Goal: Find specific page/section: Find specific page/section

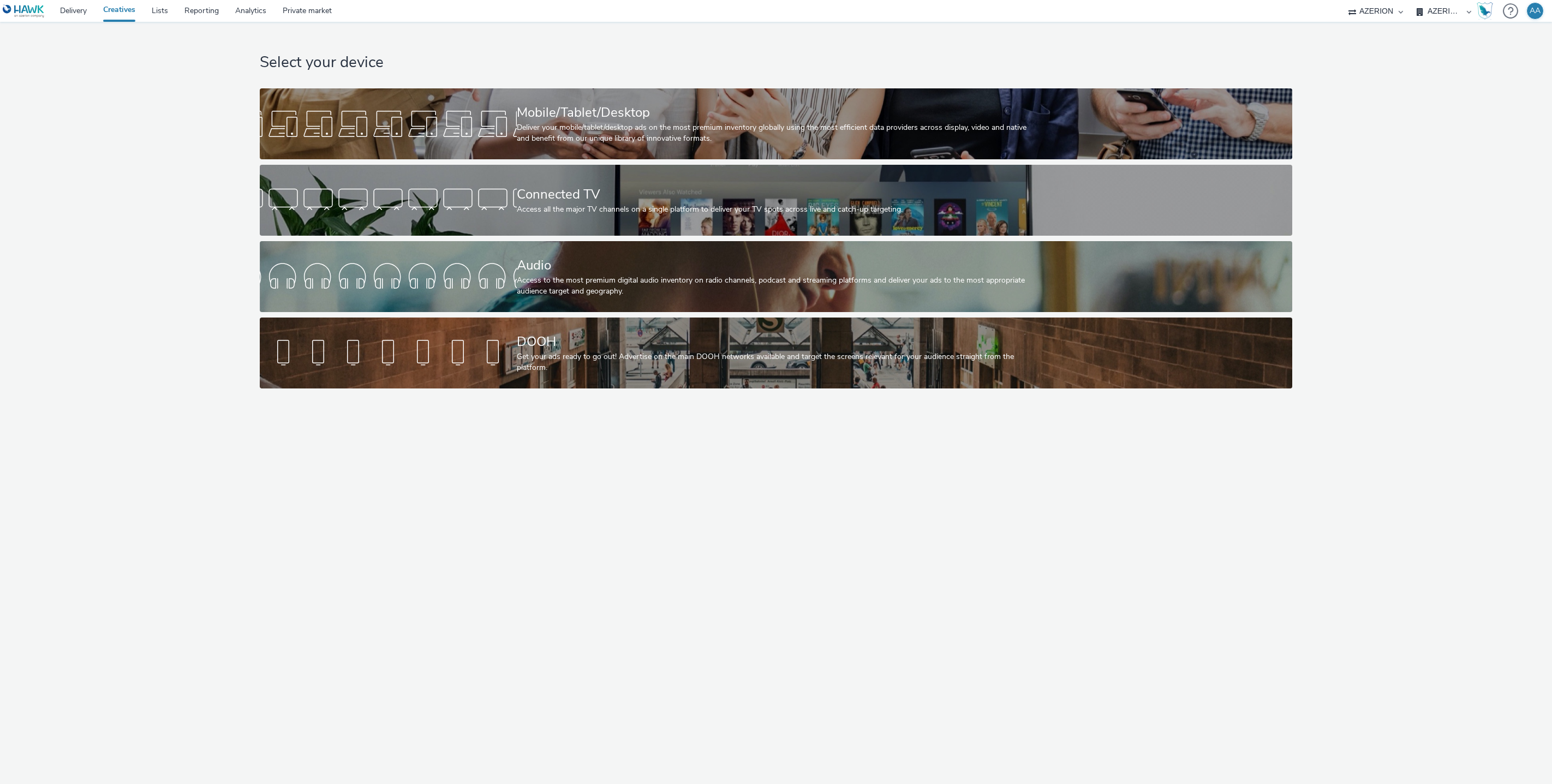
select select "ac009755-aa48-4799-8050-7a339a378eb8"
select select "79162ed7-0017-4339-93b0-3399b708648f"
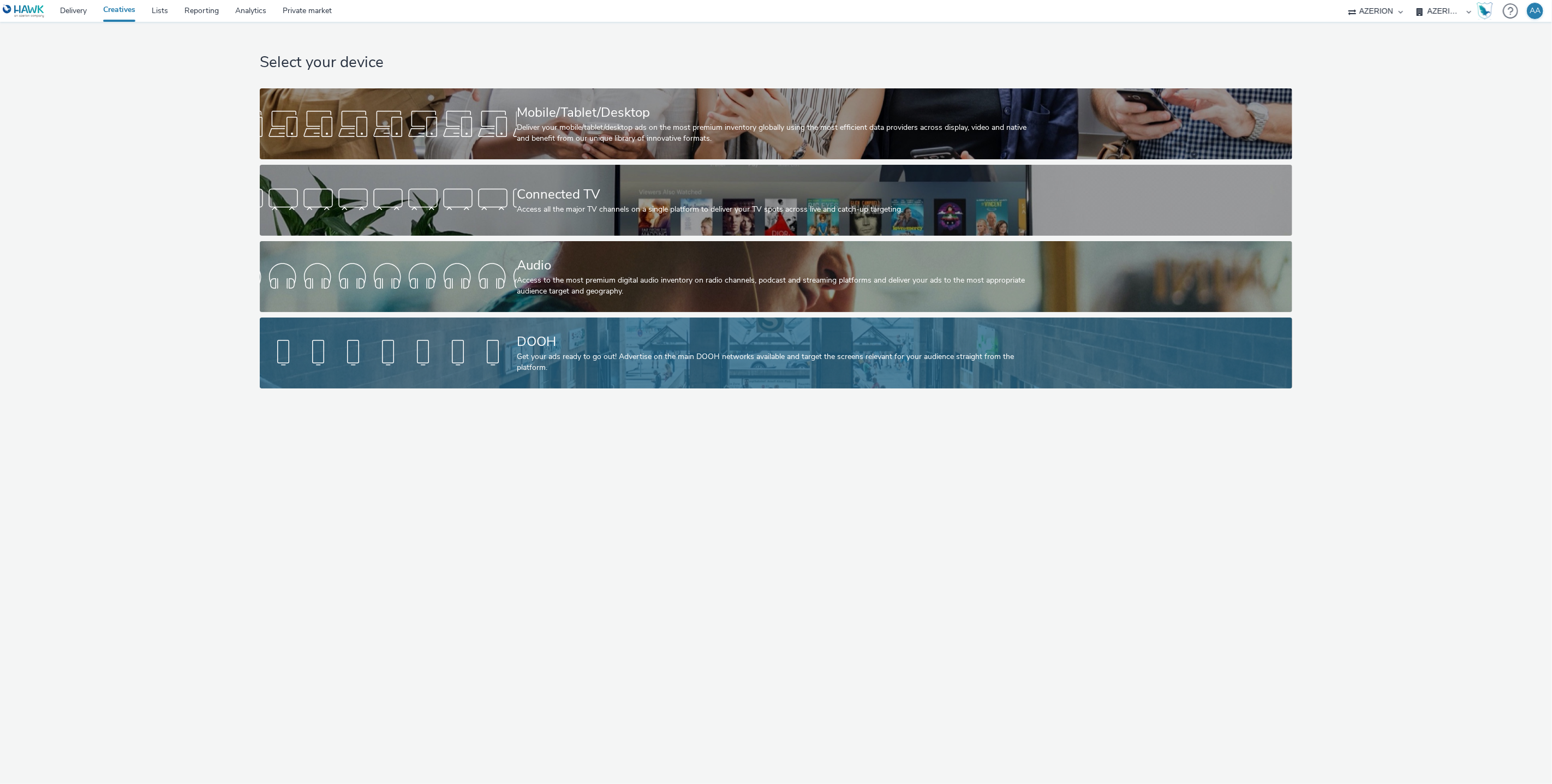
click at [709, 335] on div "DOOH" at bounding box center [774, 342] width 514 height 19
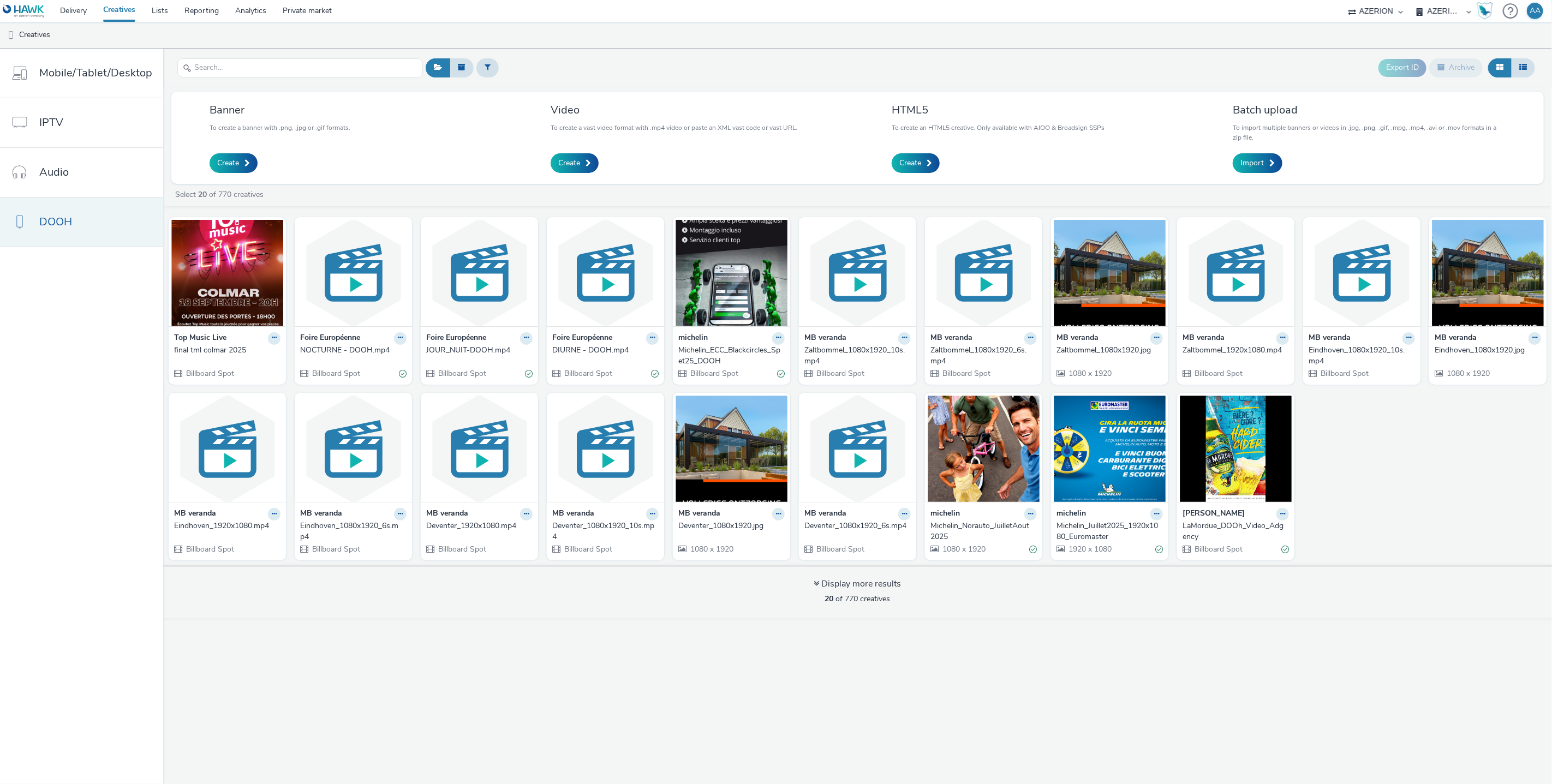
click at [104, 220] on link "DOOH" at bounding box center [81, 222] width 163 height 49
click at [246, 308] on img at bounding box center [227, 273] width 112 height 107
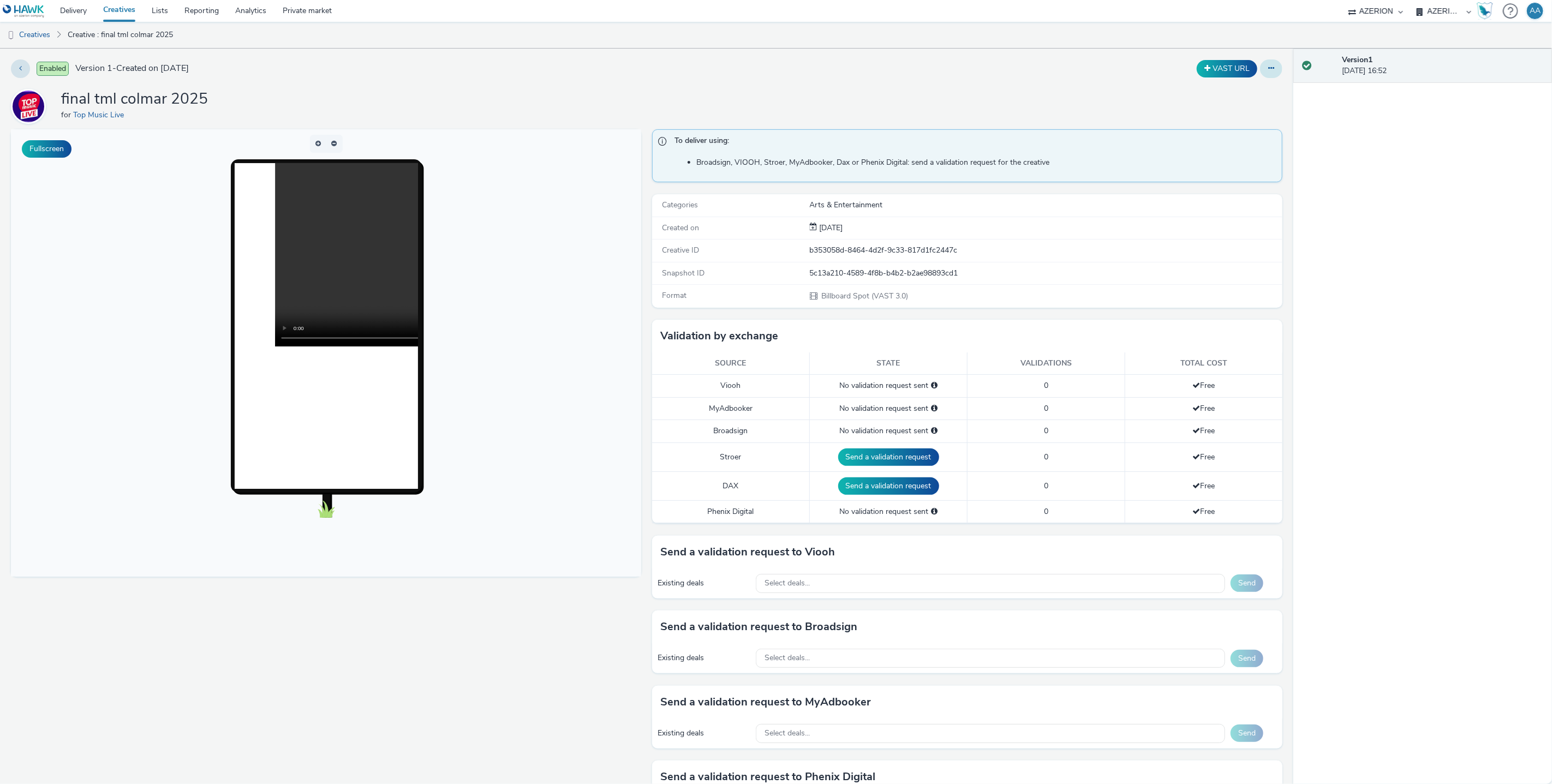
click at [1268, 65] on icon at bounding box center [1271, 68] width 6 height 8
click at [948, 93] on div "final tml colmar 2025 for Top Music Live" at bounding box center [646, 107] width 1271 height 35
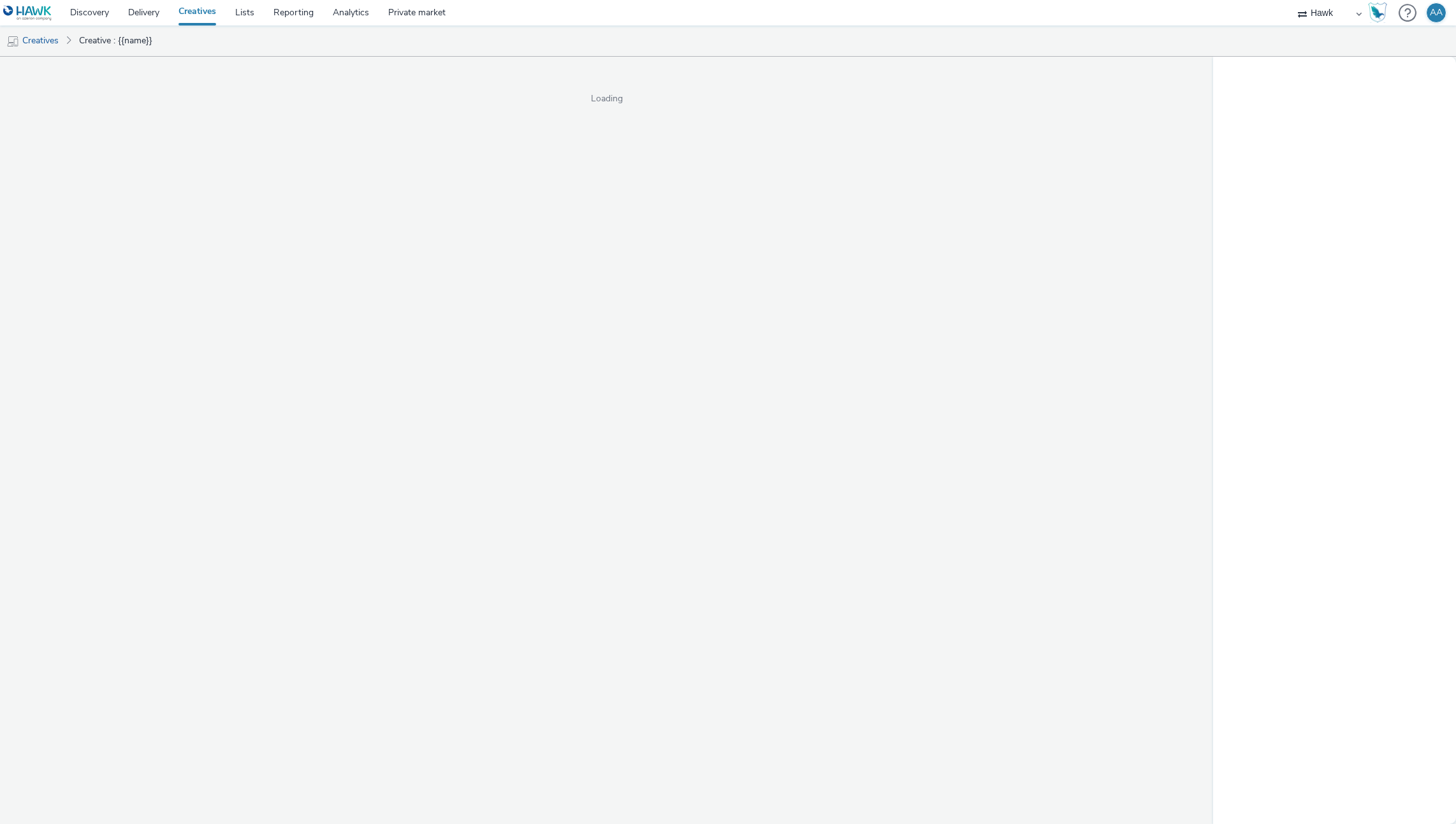
select select "11a7df10-284f-415c-b52a-427acf4c31ae"
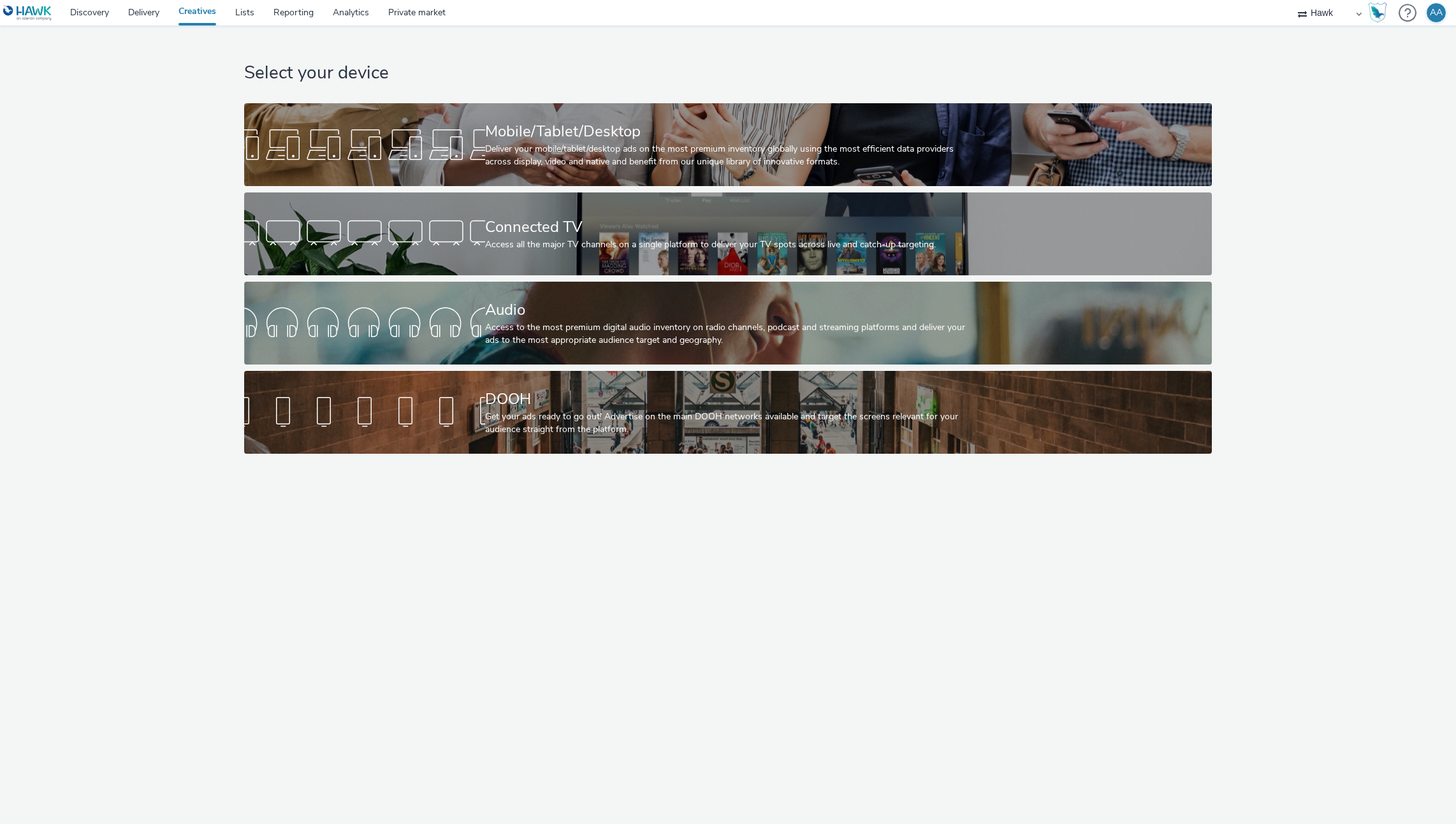
select select "11a7df10-284f-415c-b52a-427acf4c31ae"
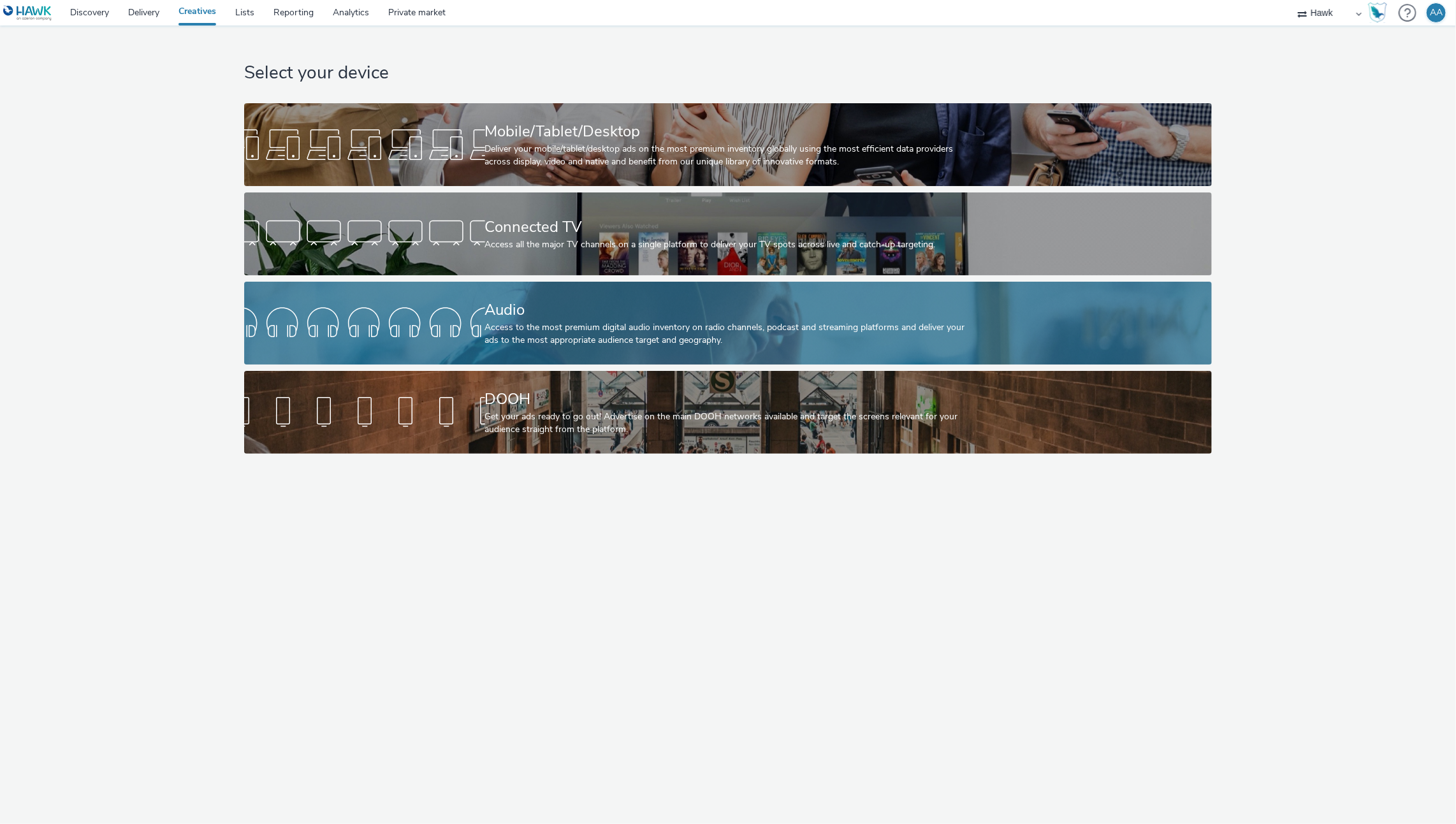
click at [566, 315] on div "Audio" at bounding box center [726, 310] width 481 height 23
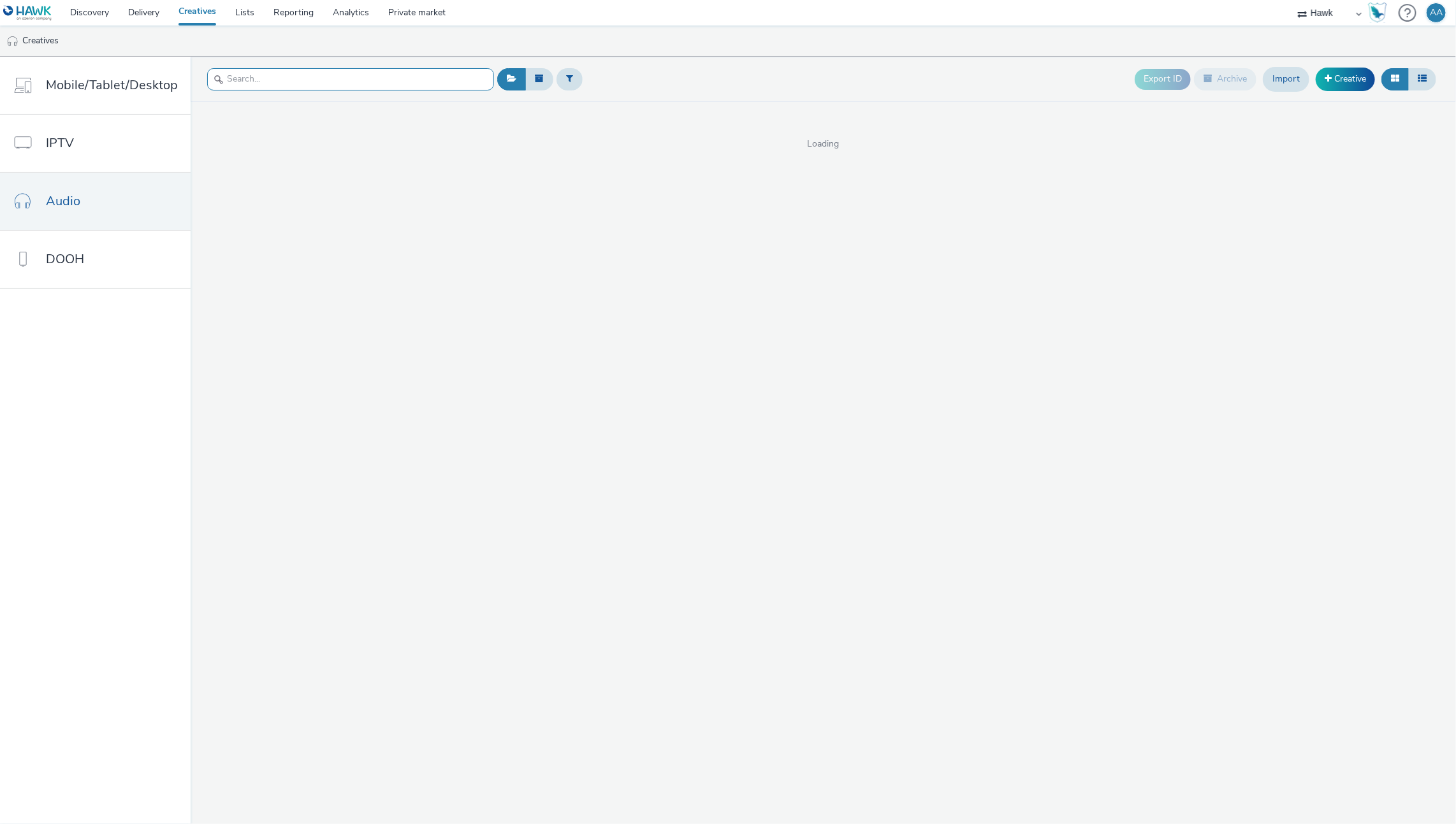
click at [362, 78] on input "text" at bounding box center [350, 80] width 287 height 23
paste input "UK_Bellway Homes_North West Composite_Hawk_Audio_30s_300x250_05.09.2025"
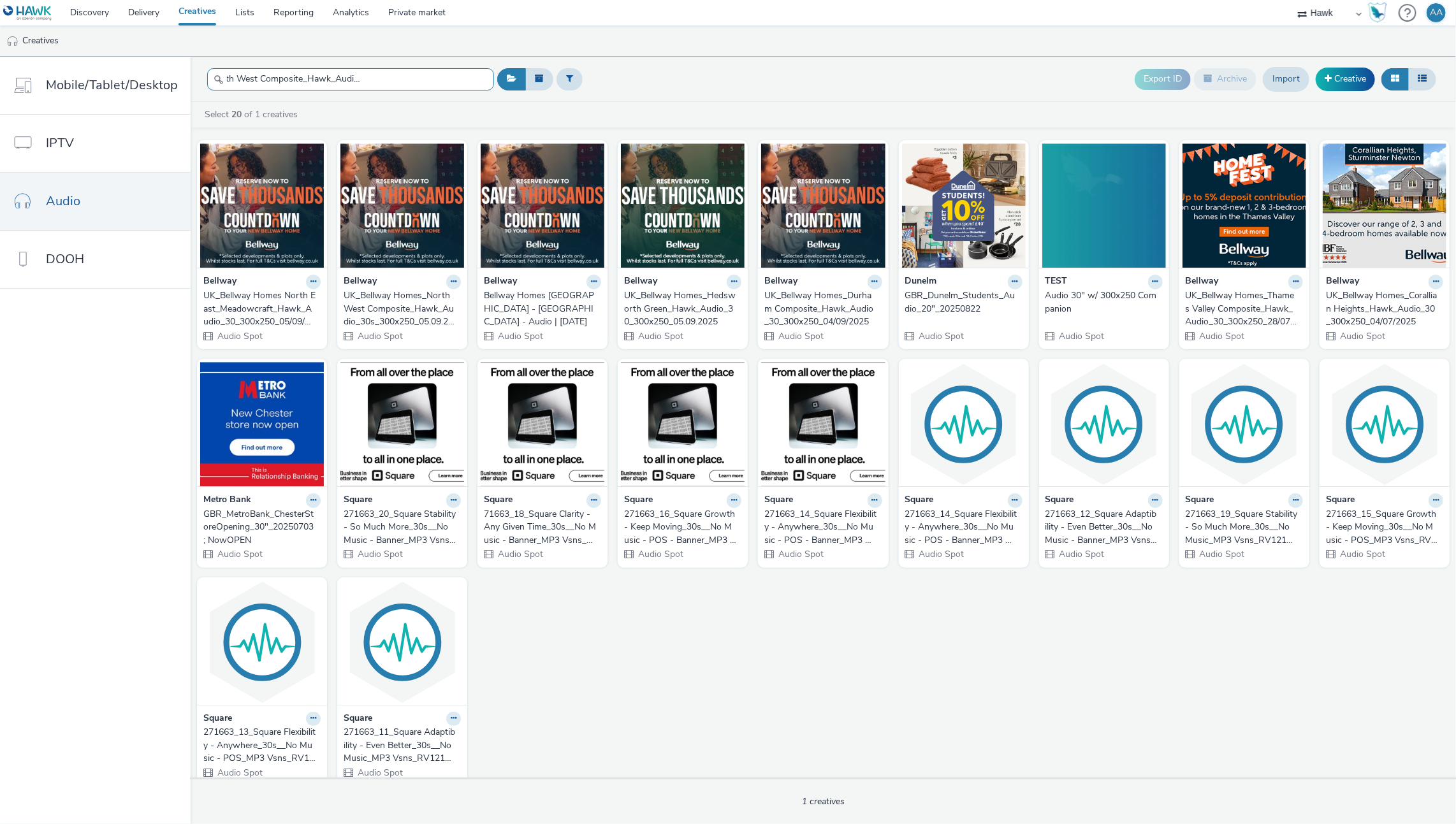
scroll to position [0, 103]
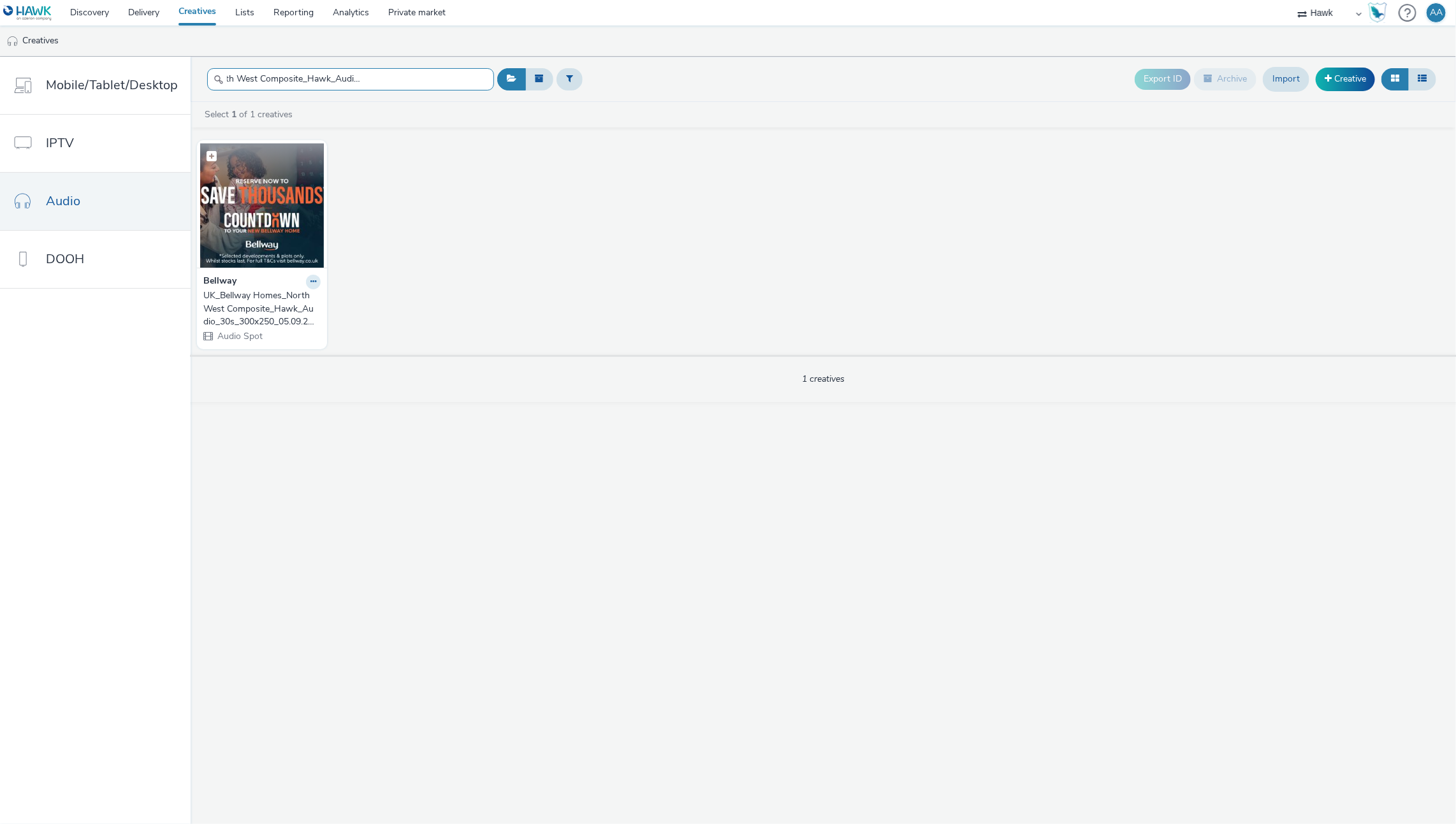
type input "UK_Bellway Homes_North West Composite_Hawk_Audio_30s_300x250_05.09.202"
click at [277, 248] on img at bounding box center [262, 205] width 124 height 125
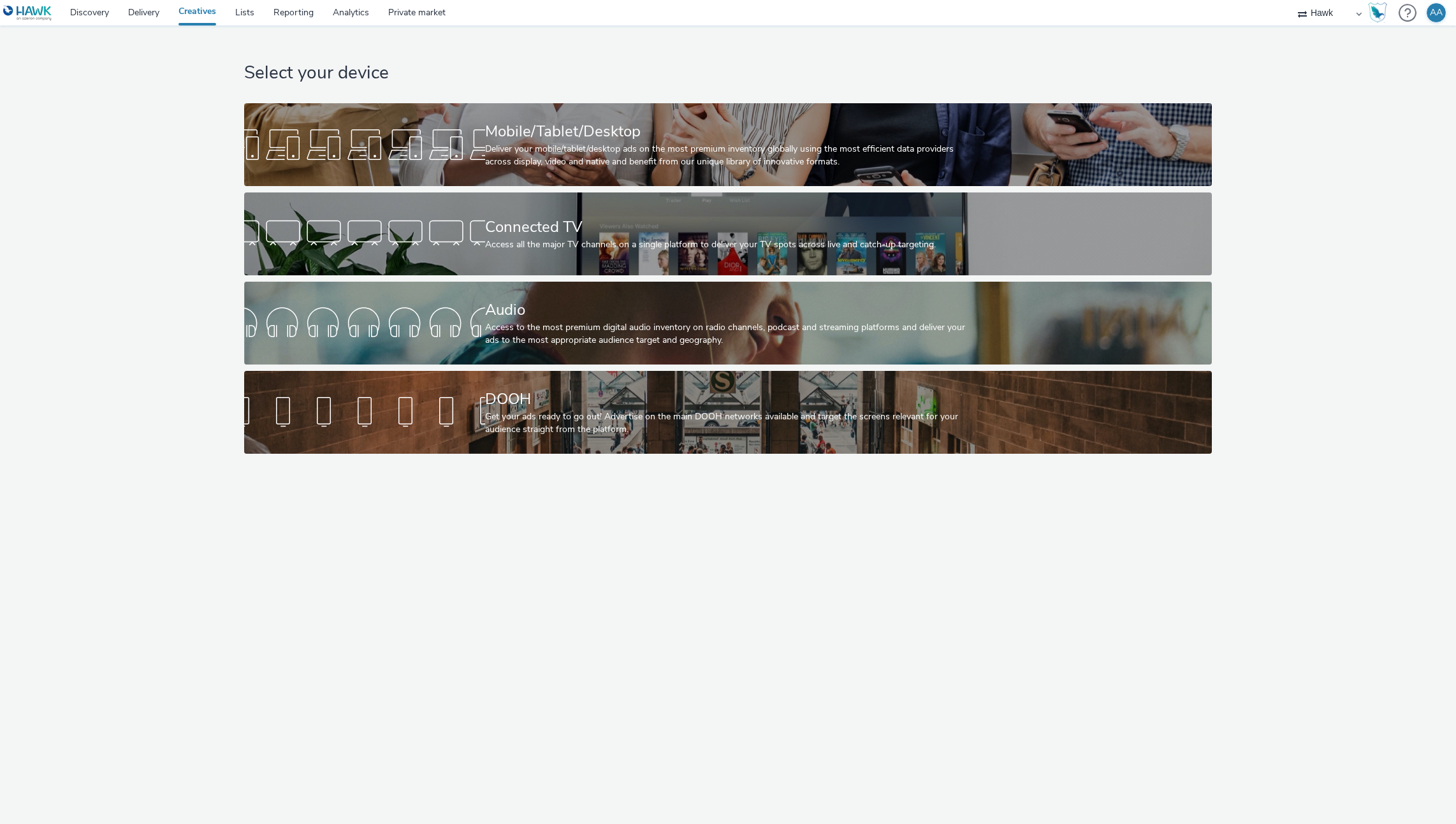
select select "11a7df10-284f-415c-b52a-427acf4c31ae"
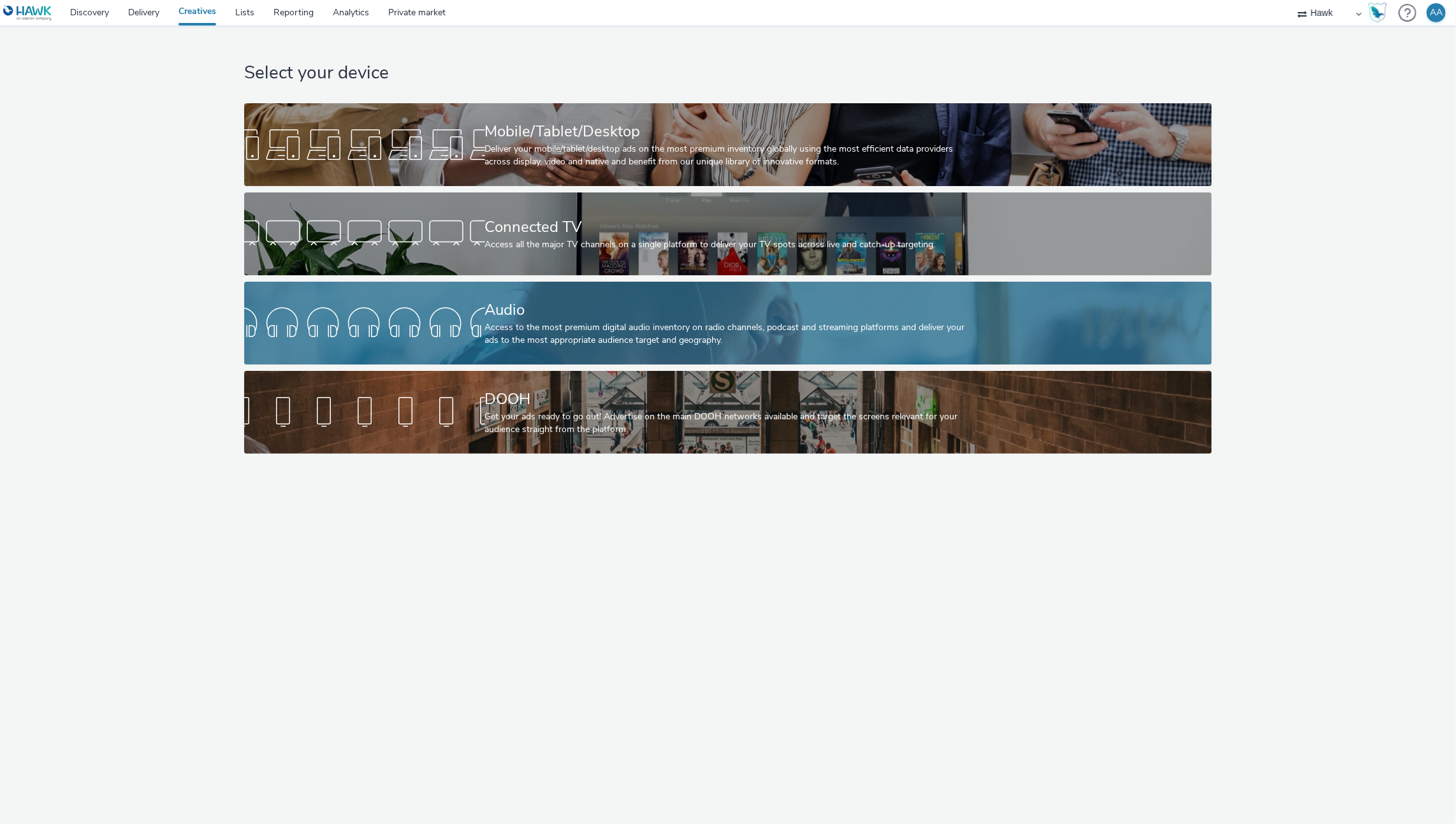
click at [504, 333] on div "Access to the most premium digital audio inventory on radio channels, podcast a…" at bounding box center [726, 334] width 481 height 26
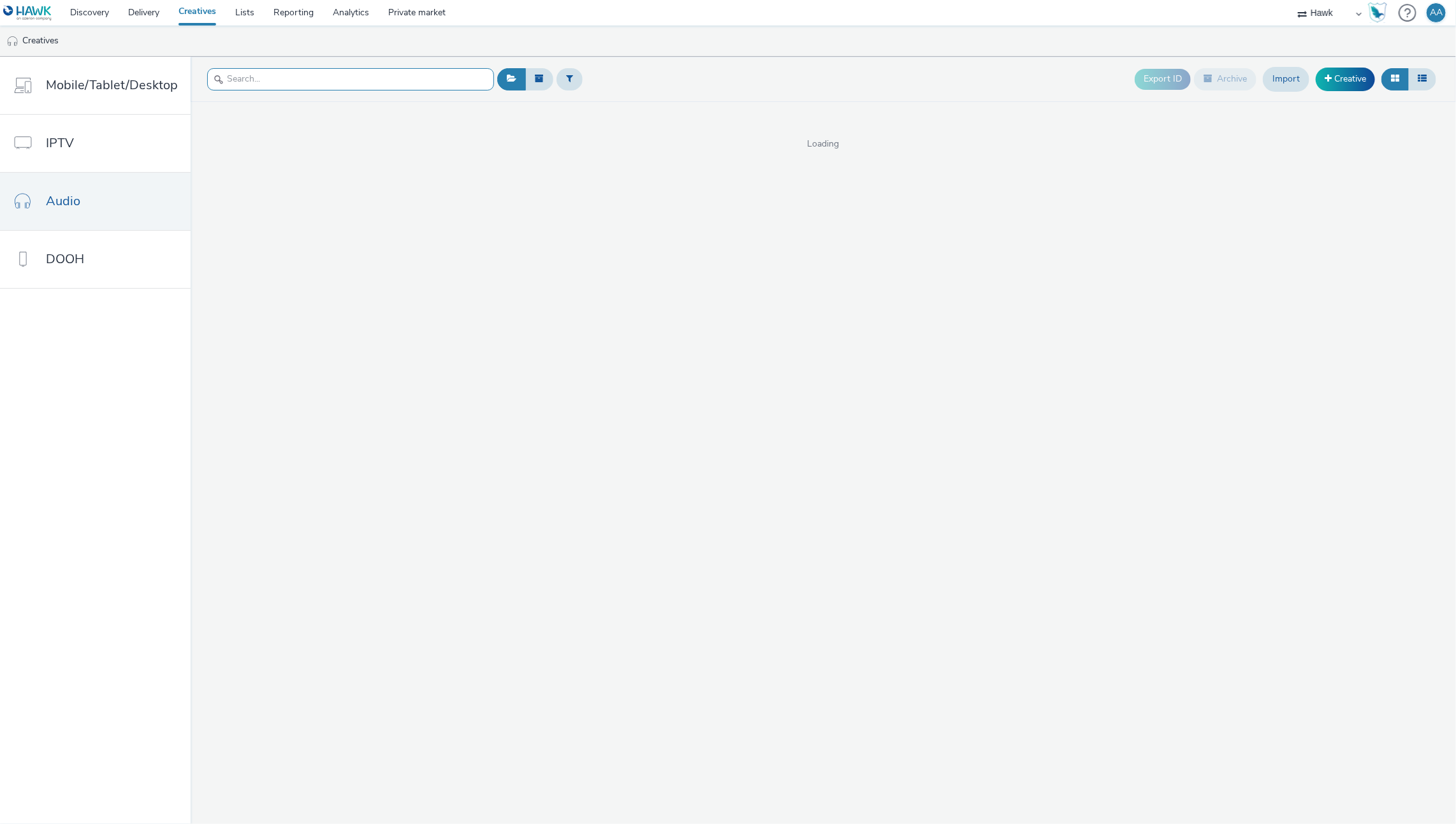
click at [293, 70] on input "text" at bounding box center [350, 80] width 287 height 23
paste input "UK_Bellway Homes North East_Meadowcraft_Hawk_Audio_30_300x250_05/09/2025"
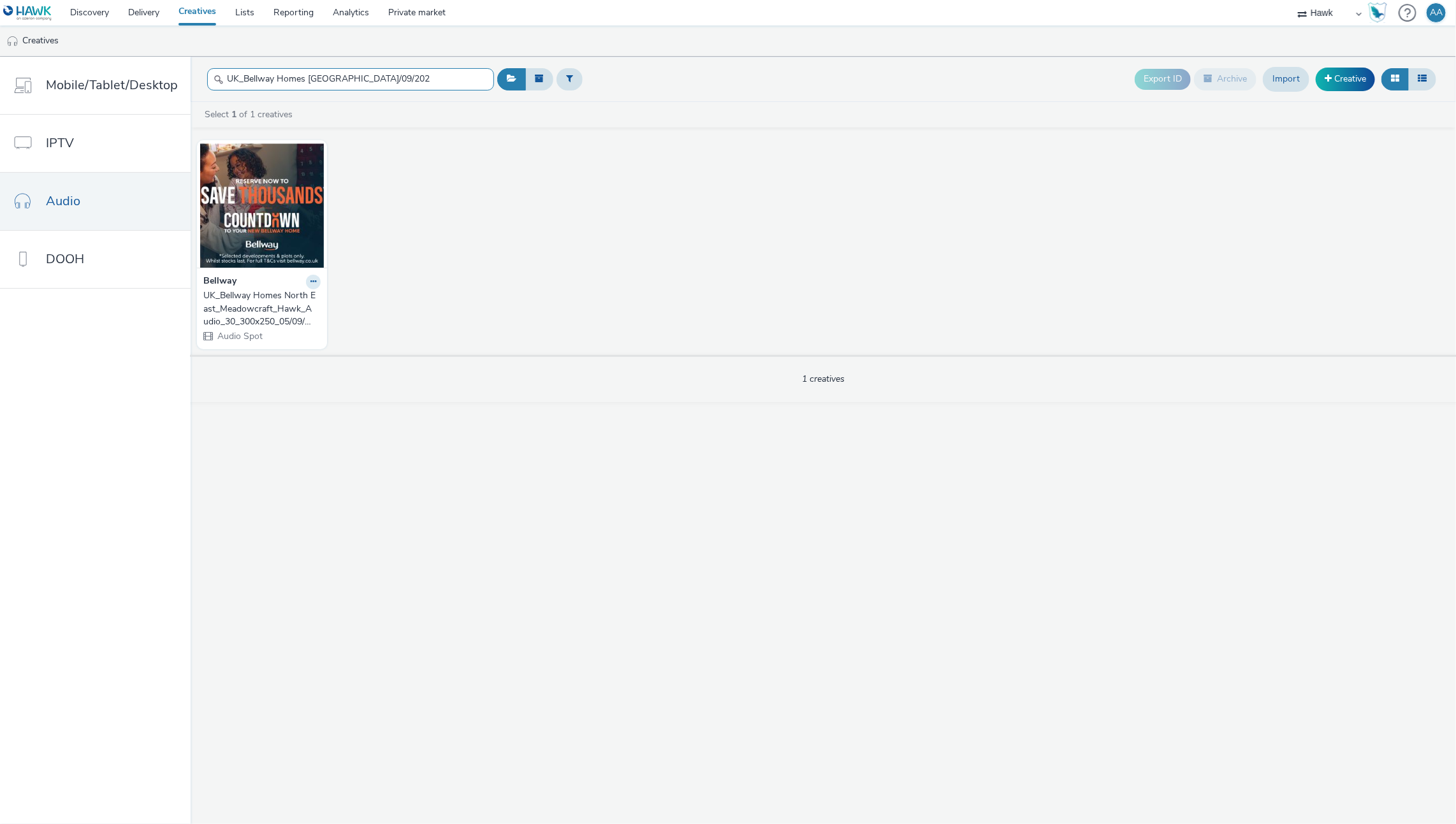
type input "UK_Bellway Homes North East_Meadowcraft_Hawk_Audio_30_300x250_05/09/202"
click at [240, 289] on div "UK_Bellway Homes North East_Meadowcraft_Hawk_Audio_30_300x250_05/09/2025" at bounding box center [259, 308] width 112 height 39
